Goal: Task Accomplishment & Management: Manage account settings

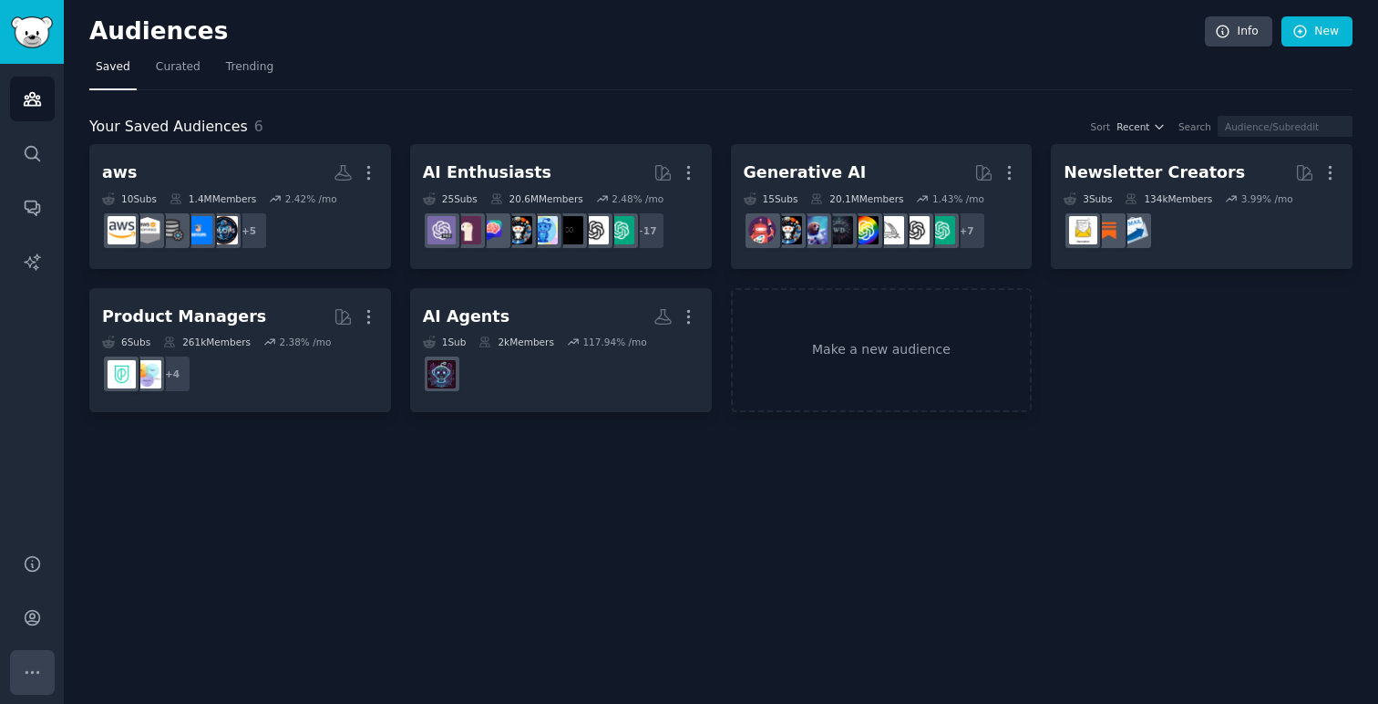
click at [29, 674] on icon "Sidebar" at bounding box center [32, 672] width 19 height 19
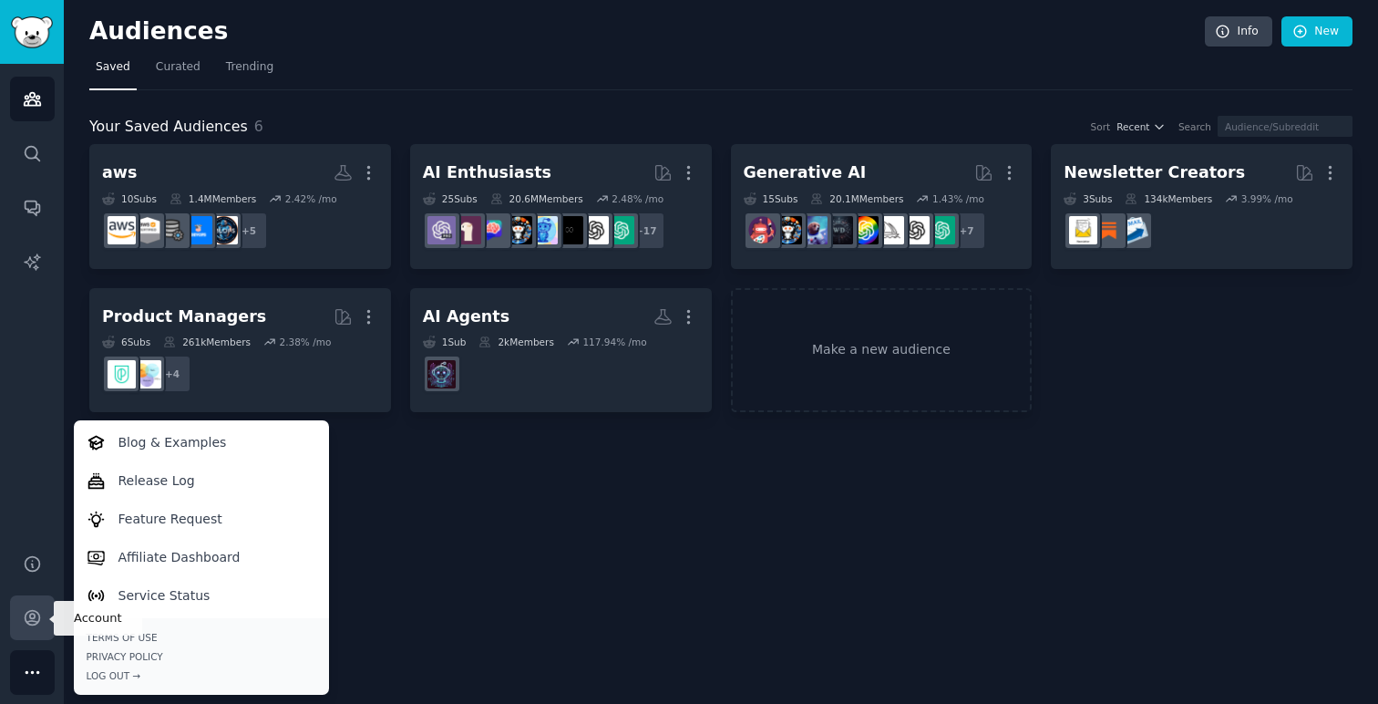
click at [35, 612] on icon "Sidebar" at bounding box center [32, 617] width 19 height 19
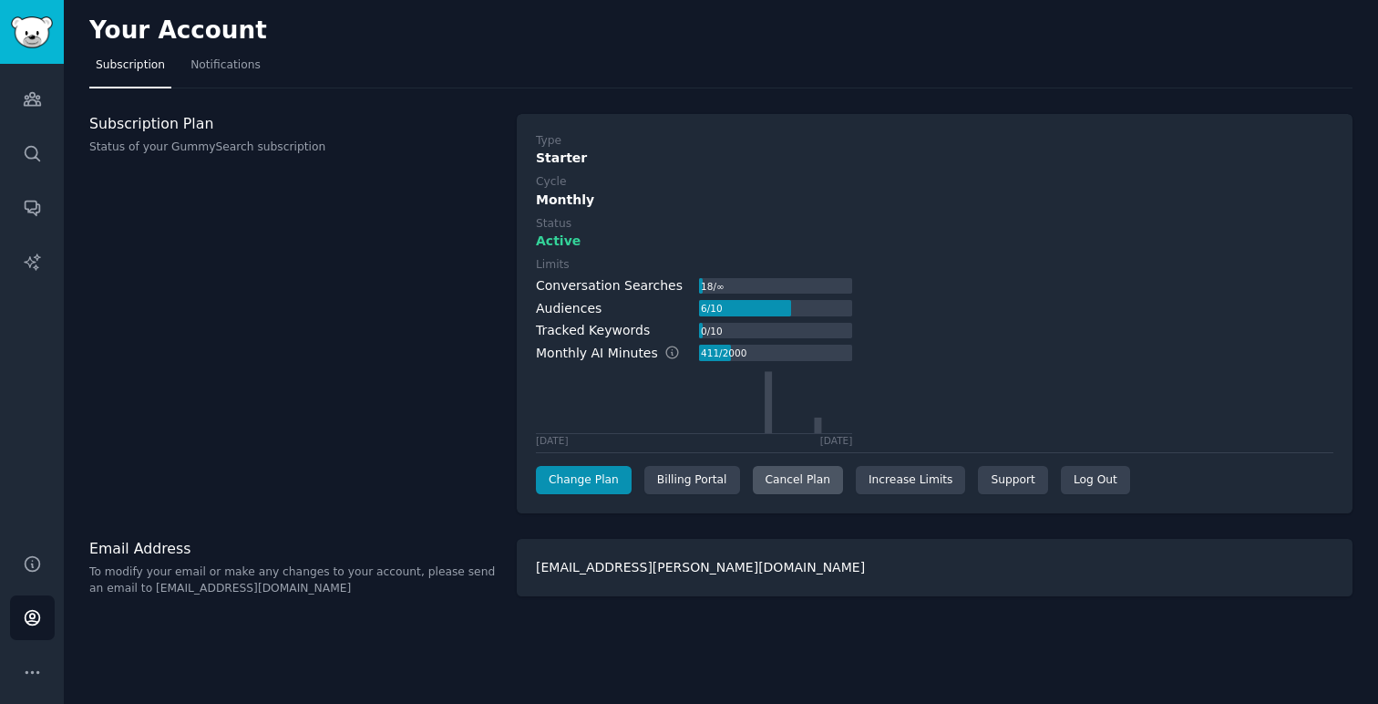
click at [768, 486] on div "Cancel Plan" at bounding box center [798, 480] width 90 height 29
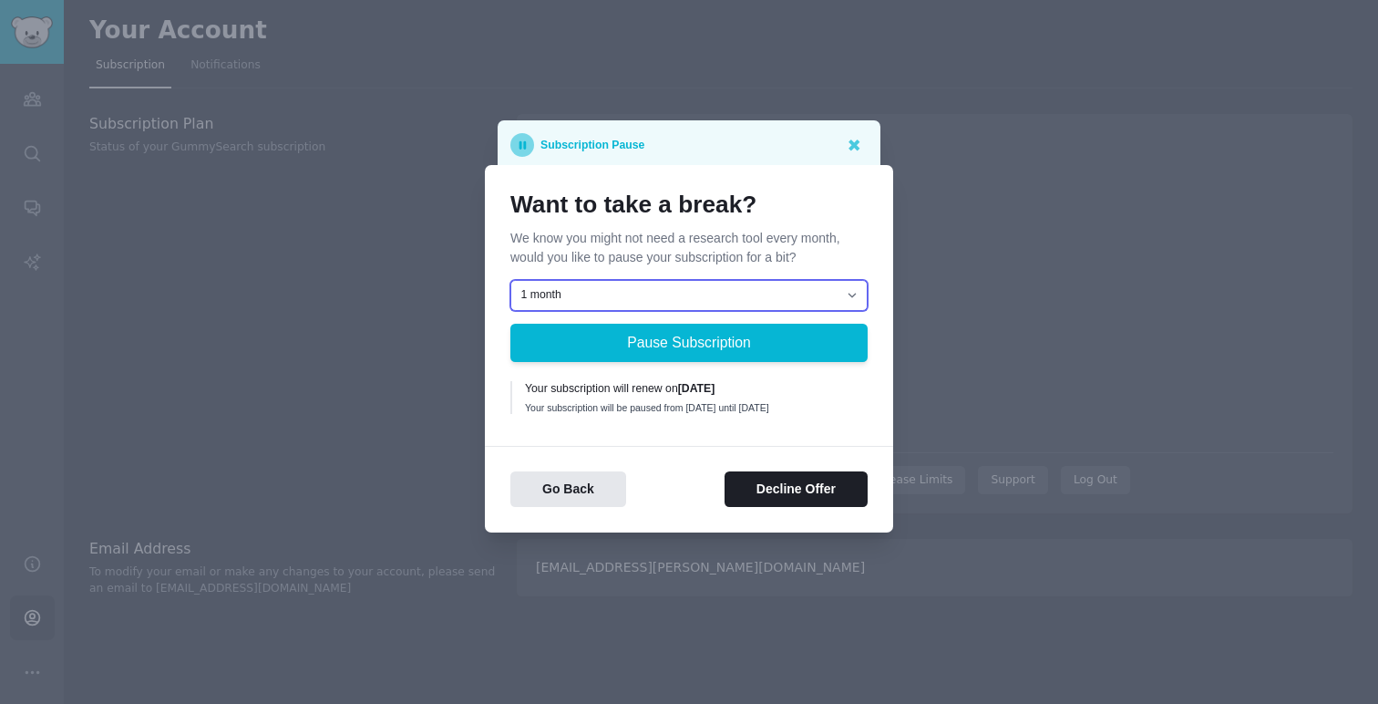
click at [616, 298] on select "1 month 2 months 3 months Choose a custom date to resume" at bounding box center [688, 295] width 357 height 31
click at [510, 280] on select "1 month 2 months 3 months Choose a custom date to resume" at bounding box center [688, 295] width 357 height 31
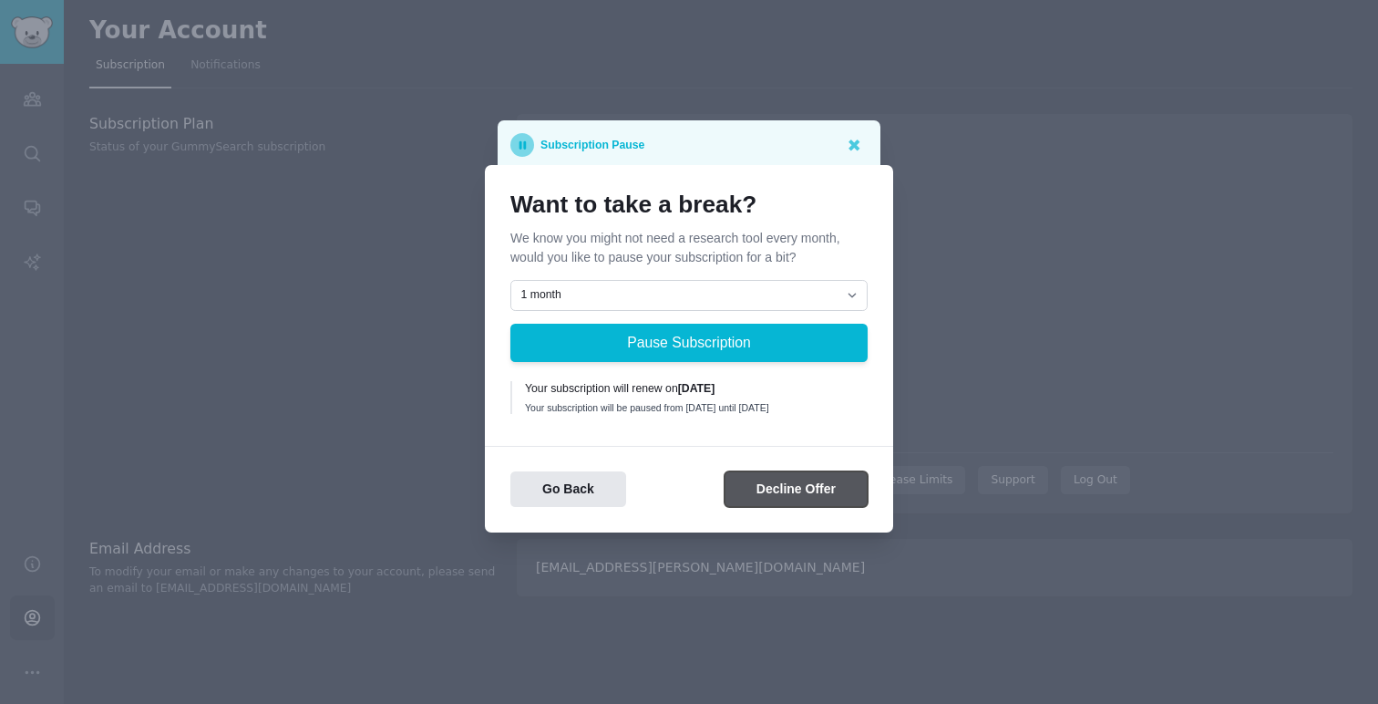
click at [763, 502] on button "Decline Offer" at bounding box center [795, 489] width 143 height 36
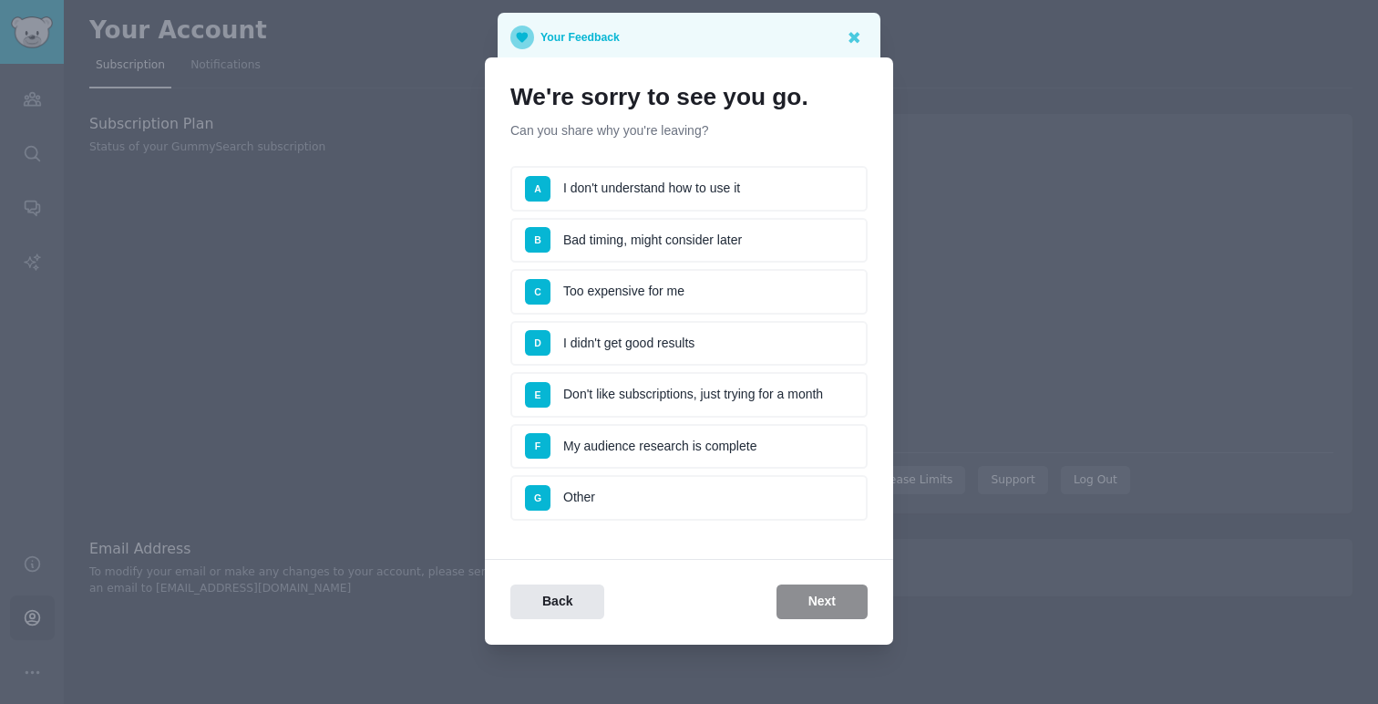
click at [628, 296] on li "C Too expensive for me" at bounding box center [688, 292] width 357 height 46
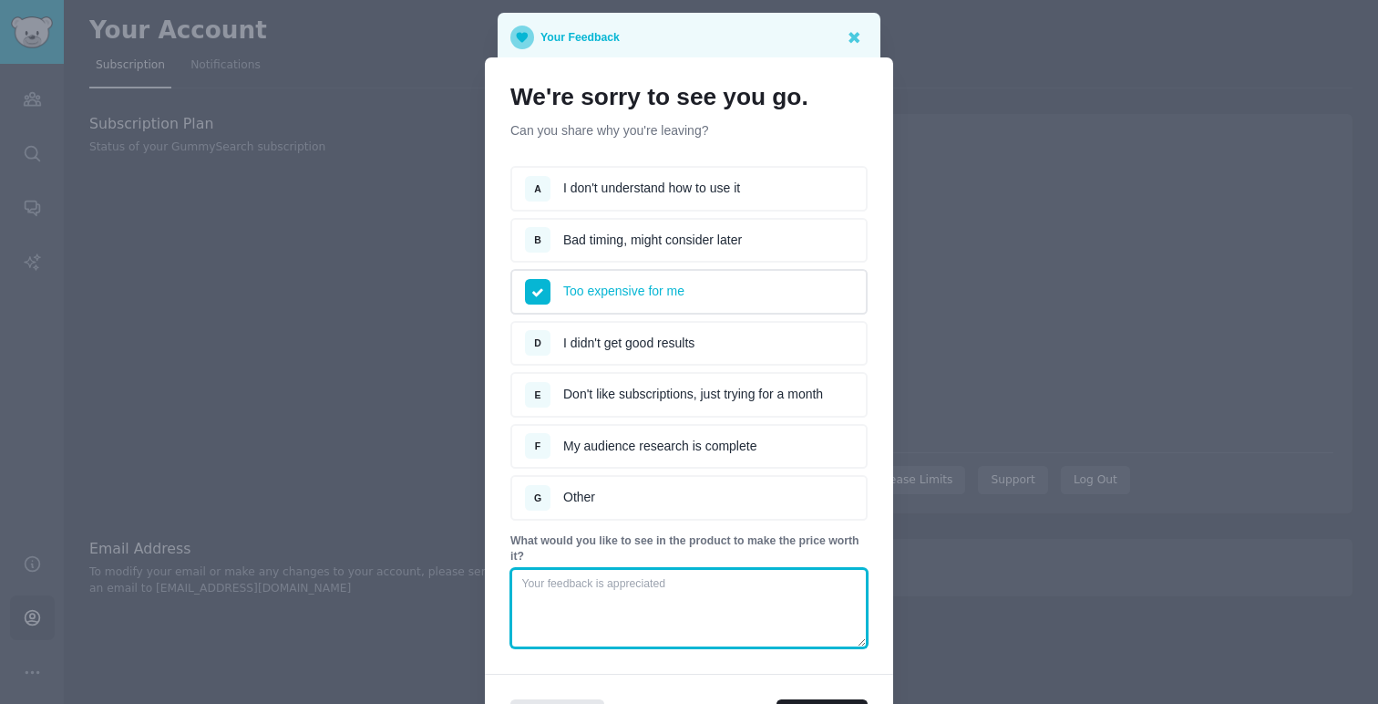
click at [583, 571] on textarea at bounding box center [688, 608] width 357 height 80
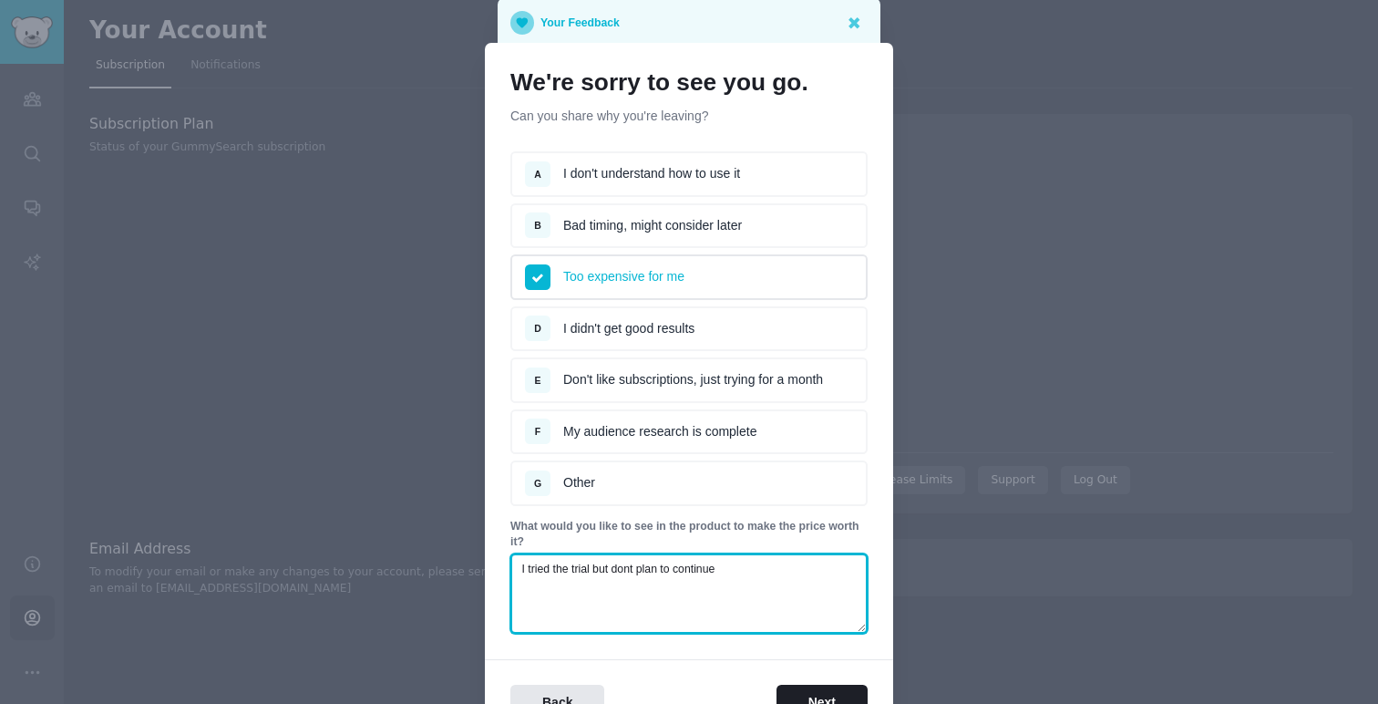
scroll to position [119, 0]
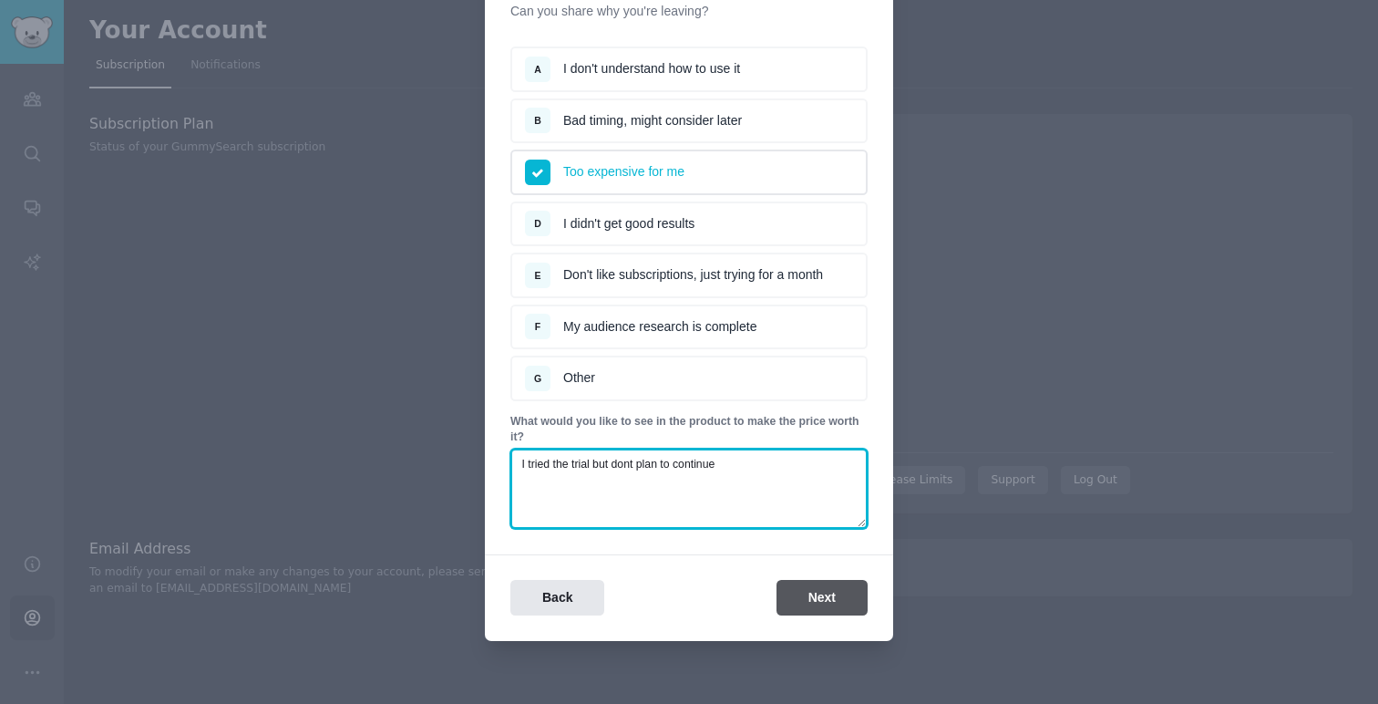
type textarea "I tried the trial but dont plan to continue"
click at [791, 589] on button "Next" at bounding box center [821, 598] width 91 height 36
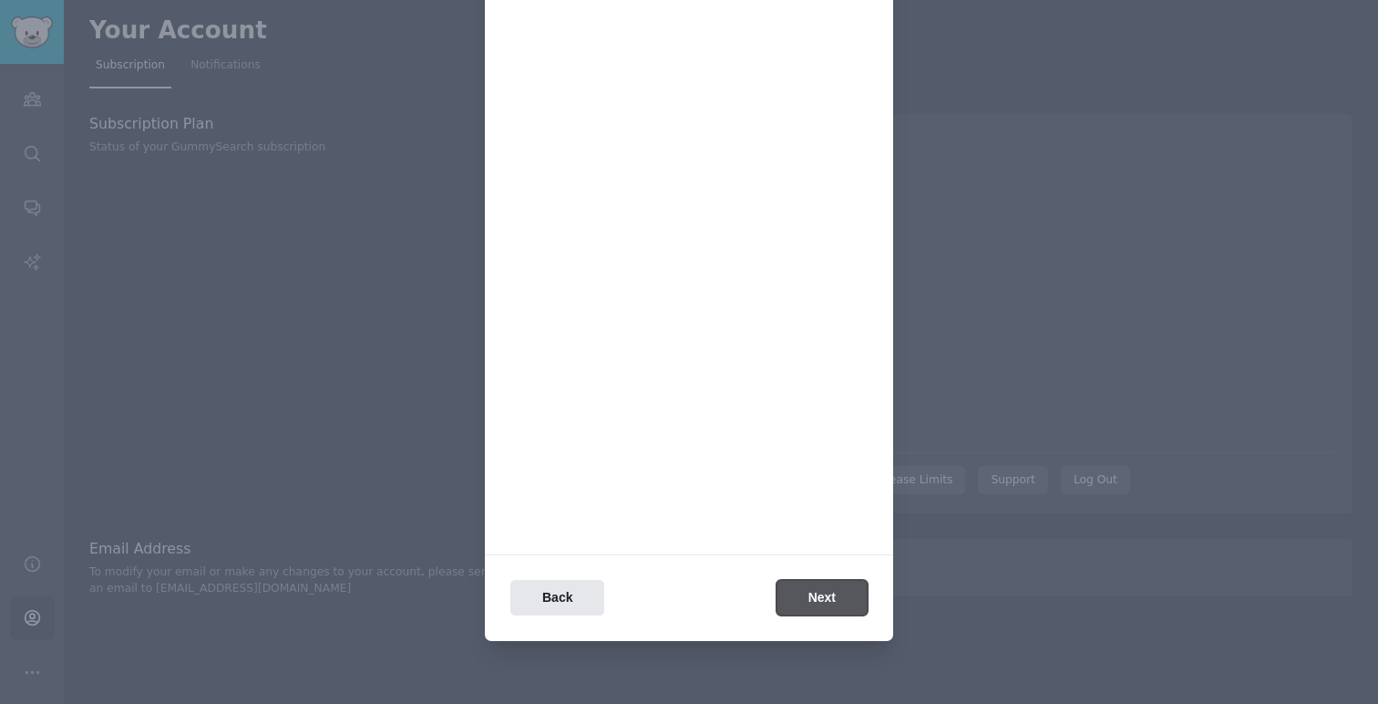
scroll to position [0, 0]
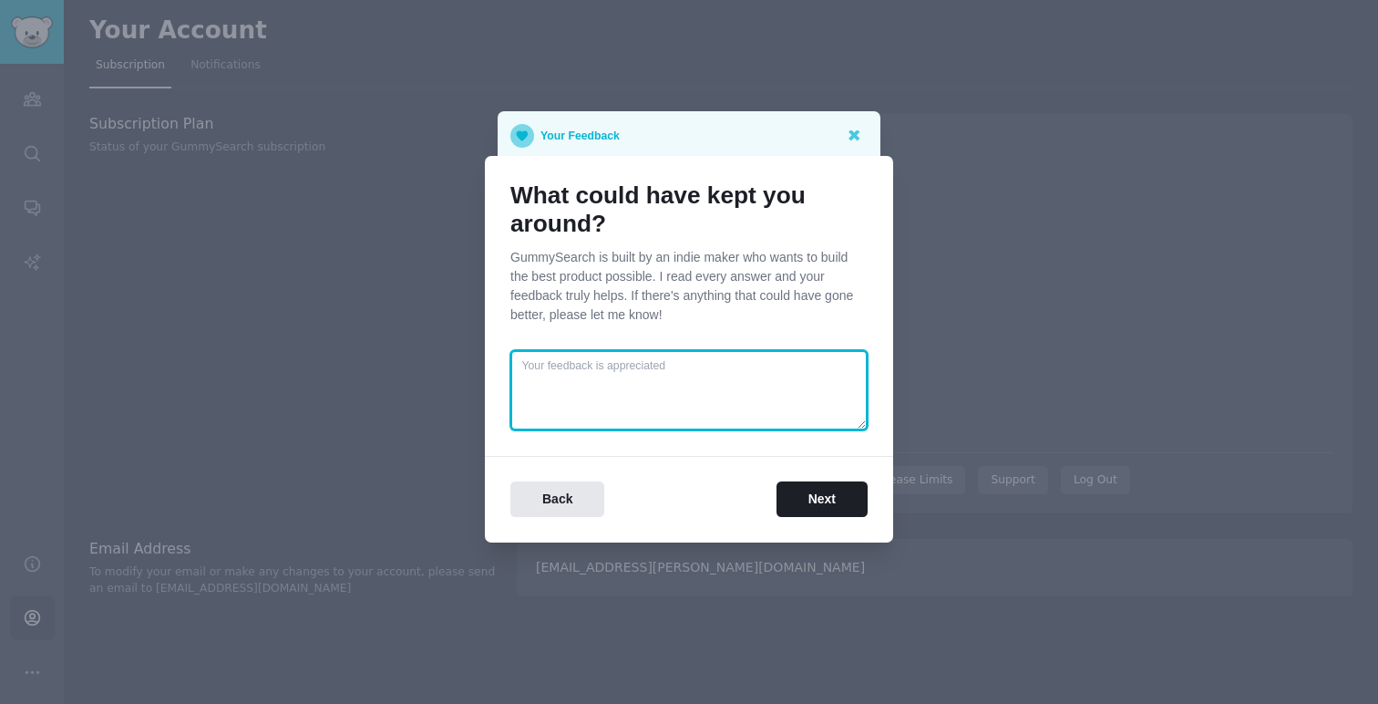
click at [673, 406] on textarea at bounding box center [688, 390] width 357 height 80
type textarea "price is expensive"
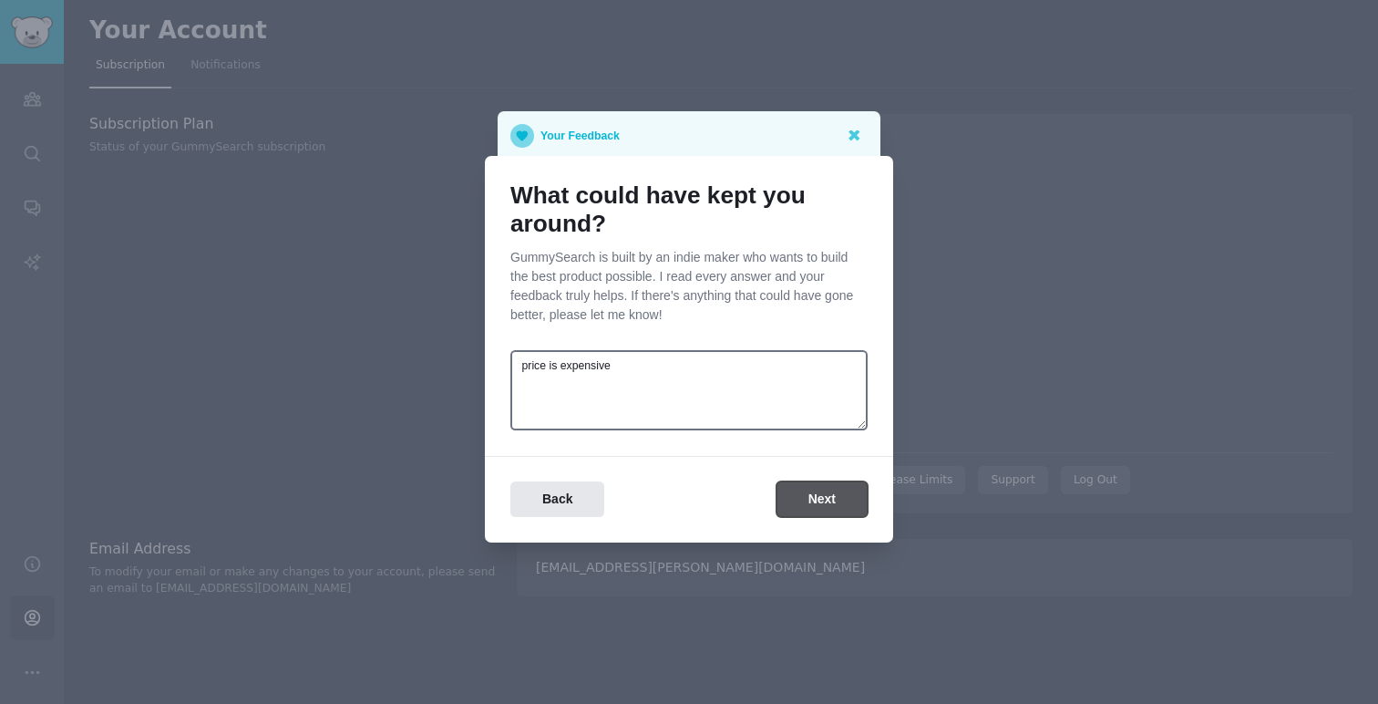
click at [811, 501] on button "Next" at bounding box center [821, 499] width 91 height 36
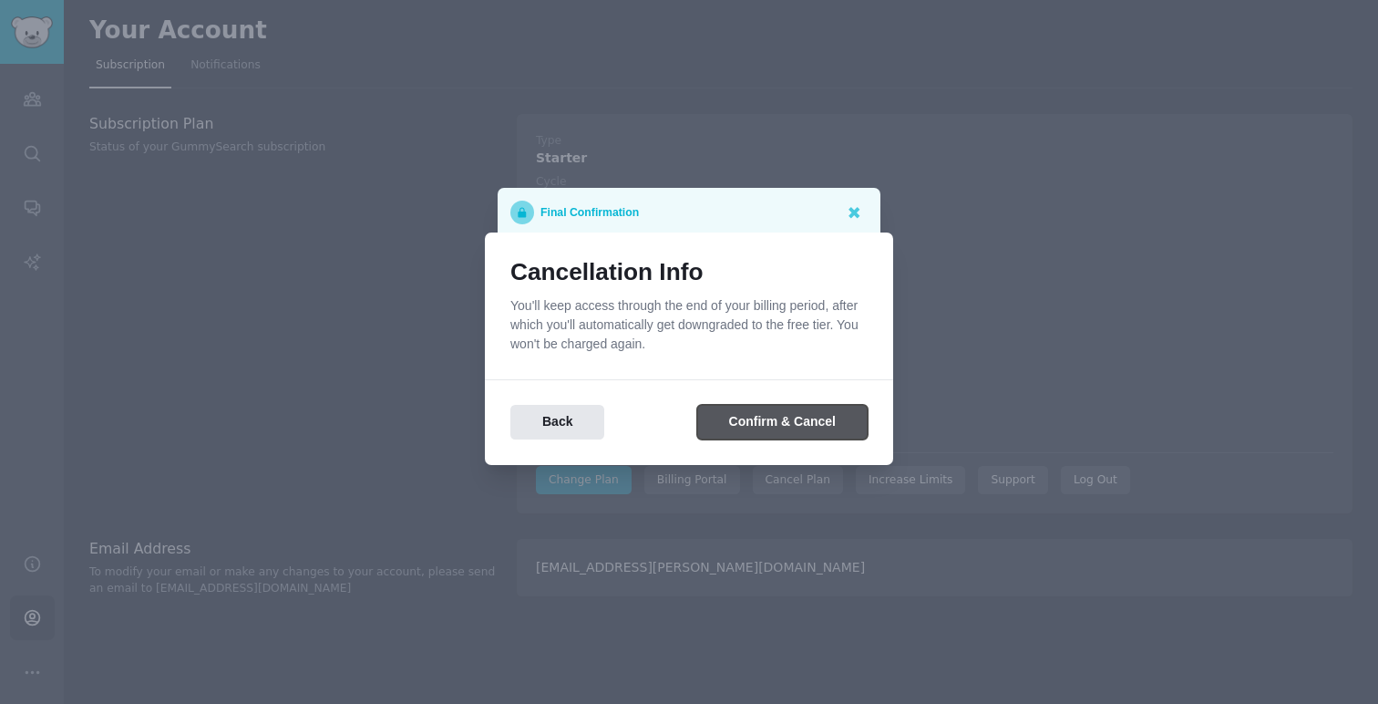
click at [787, 421] on button "Confirm & Cancel" at bounding box center [782, 423] width 170 height 36
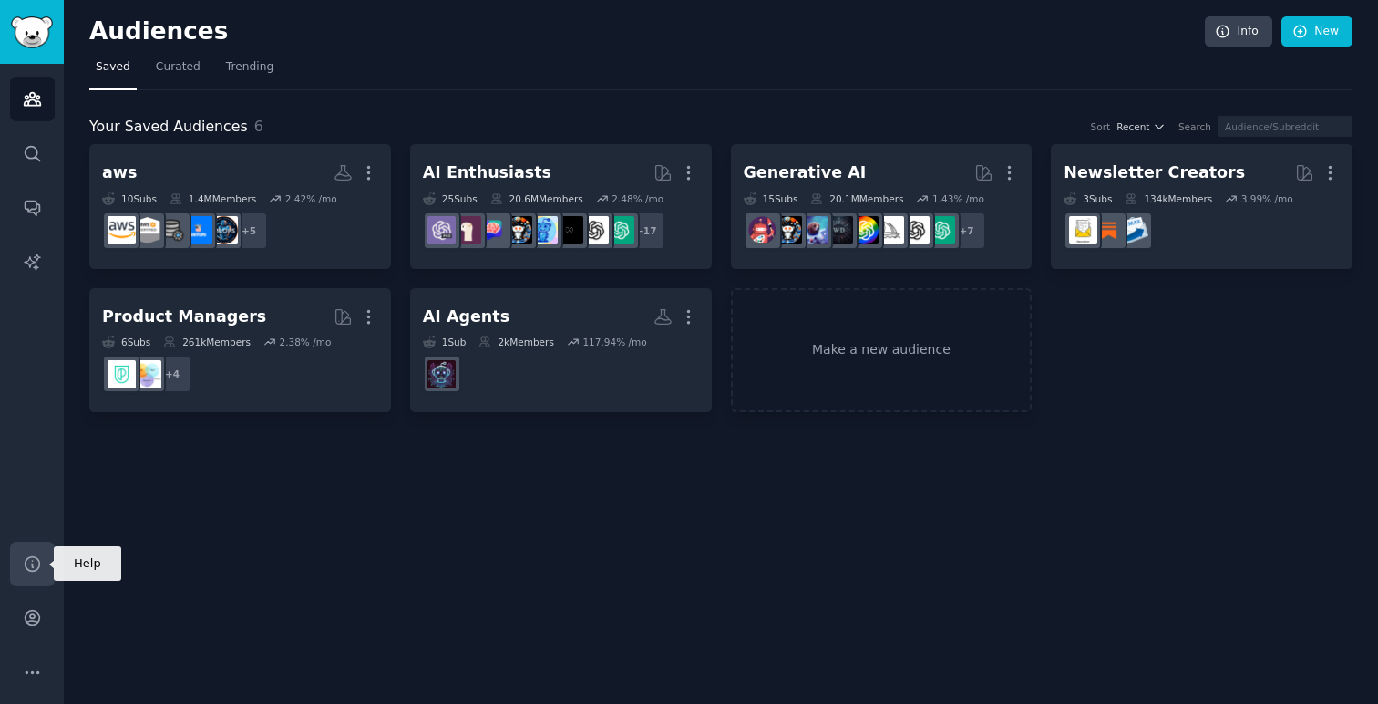
click at [36, 567] on icon "Sidebar" at bounding box center [32, 563] width 19 height 19
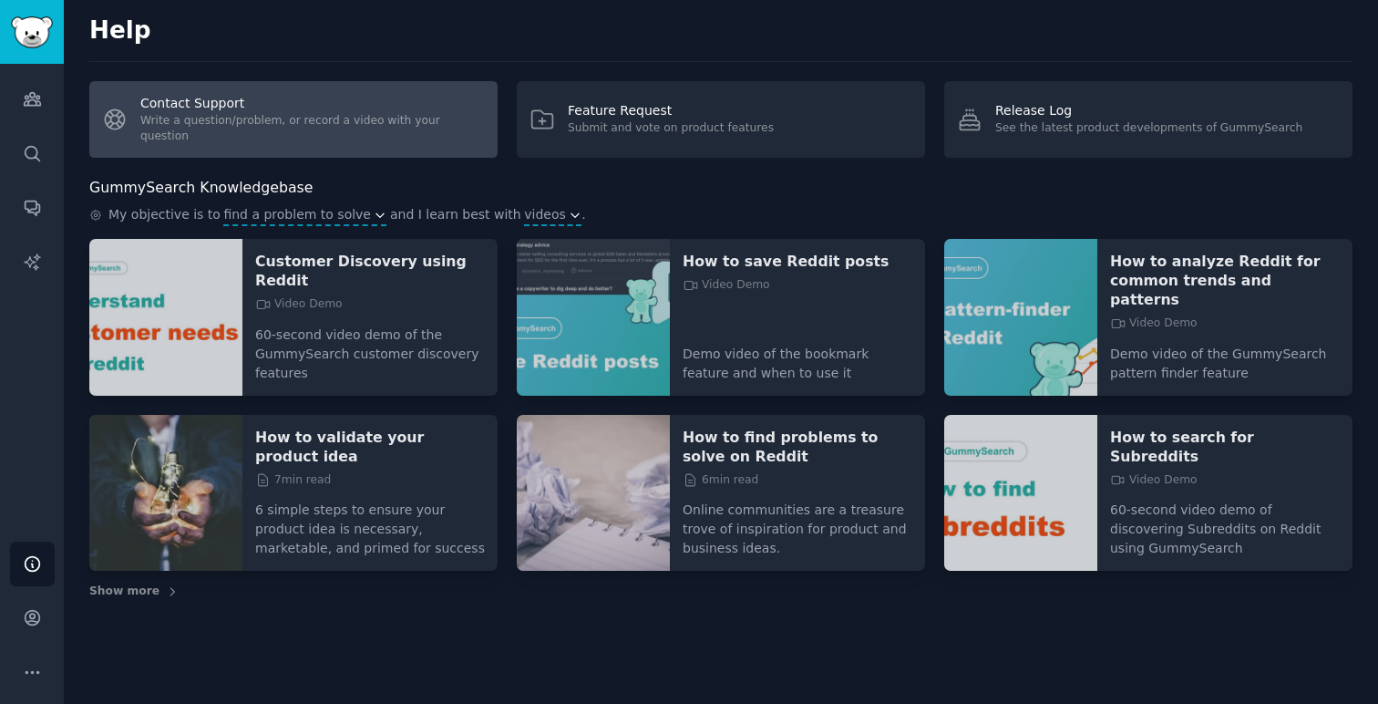
click at [224, 135] on link "Contact Support Write a question/problem, or record a video with your question" at bounding box center [293, 119] width 408 height 77
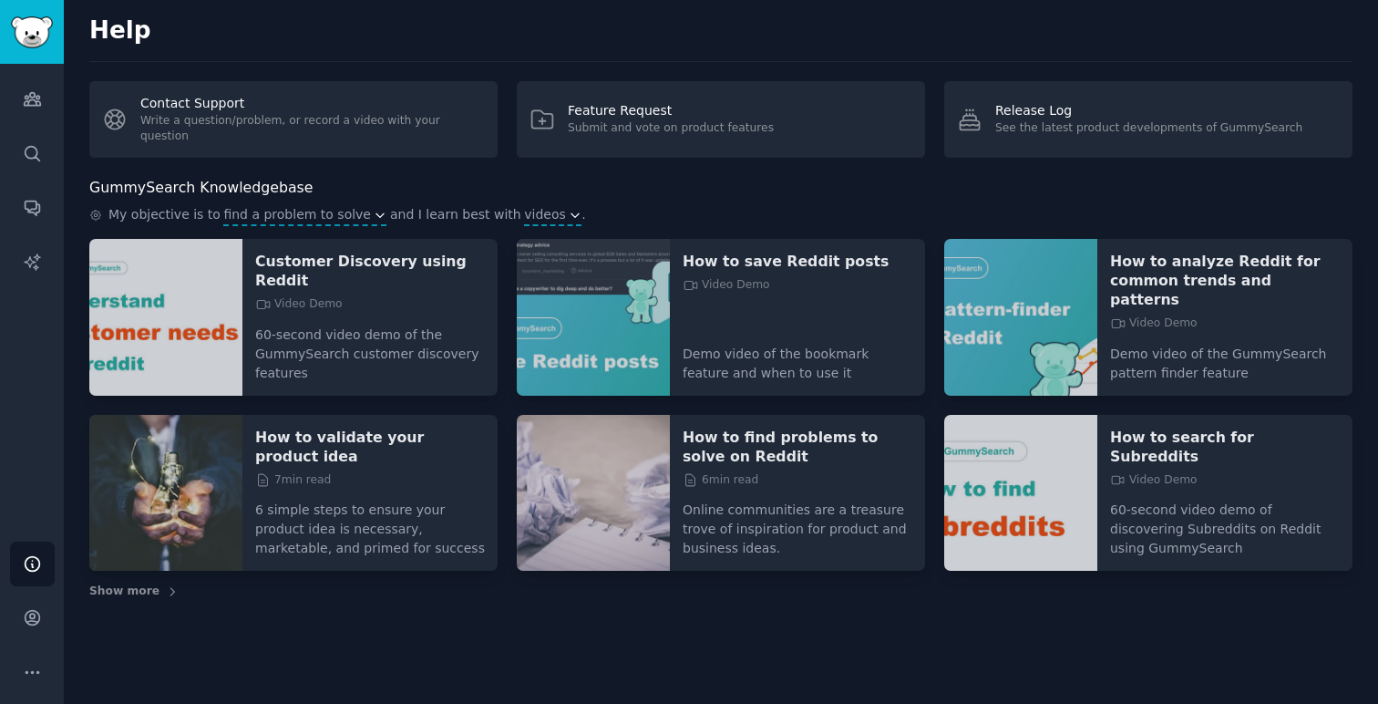
click at [116, 610] on div "Help Contact Support Write a question/problem, or record a video with your ques…" at bounding box center [721, 352] width 1314 height 704
click at [87, 625] on div "Help Contact Support Write a question/problem, or record a video with your ques…" at bounding box center [721, 352] width 1314 height 704
click at [38, 623] on icon "Sidebar" at bounding box center [32, 617] width 19 height 19
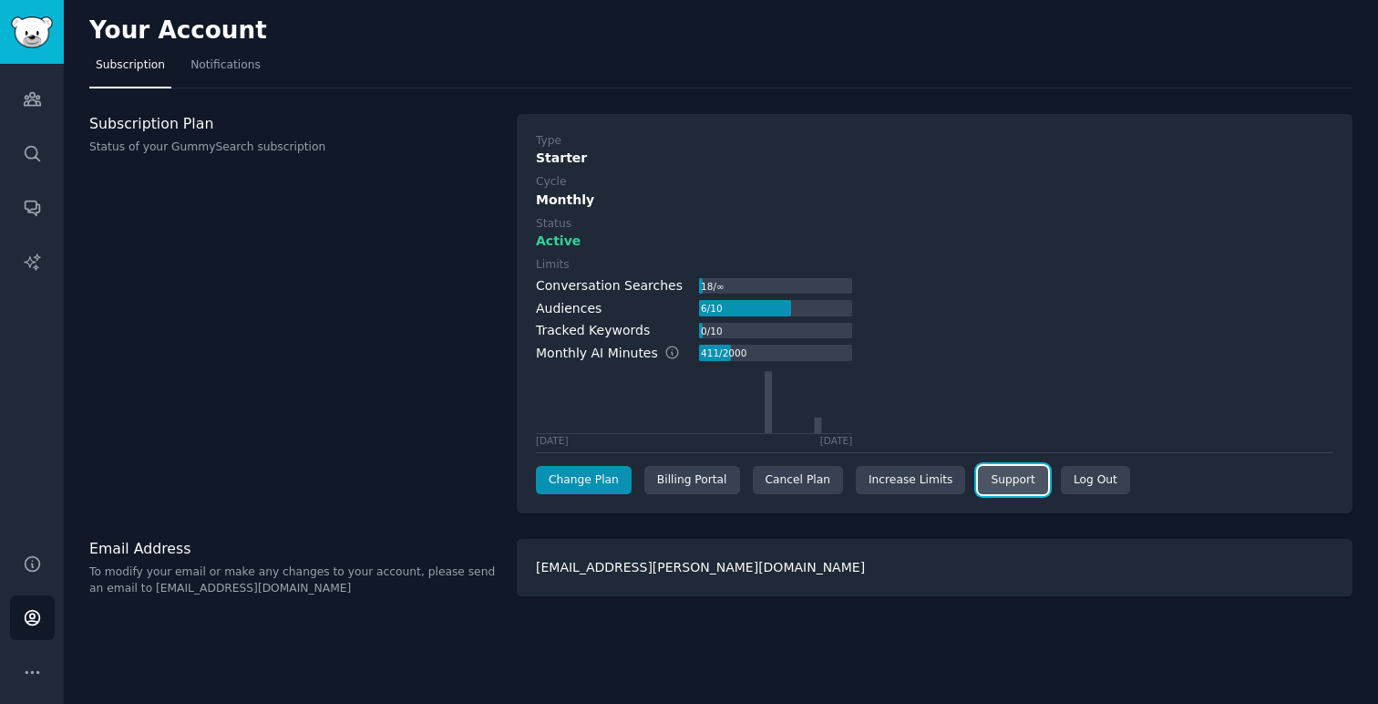
click at [991, 479] on link "Support" at bounding box center [1012, 480] width 69 height 29
